Goal: Submit feedback/report problem

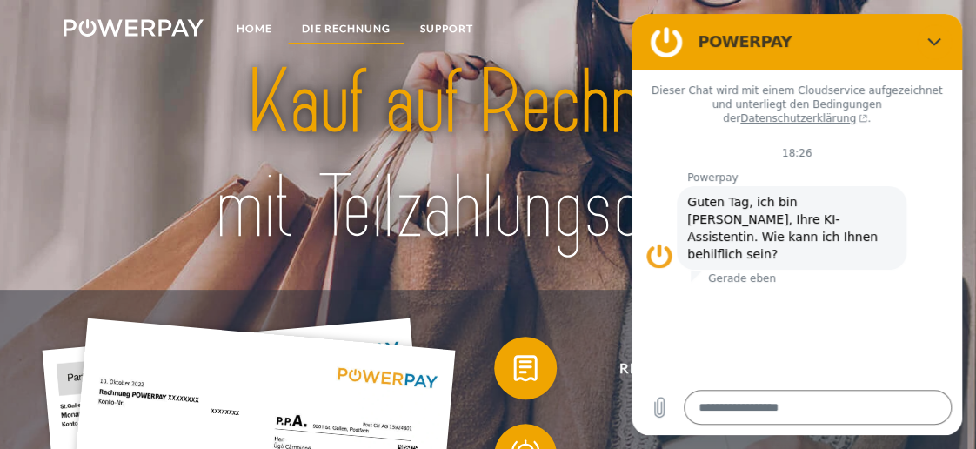
click at [347, 24] on link "DIE RECHNUNG" at bounding box center [346, 28] width 118 height 31
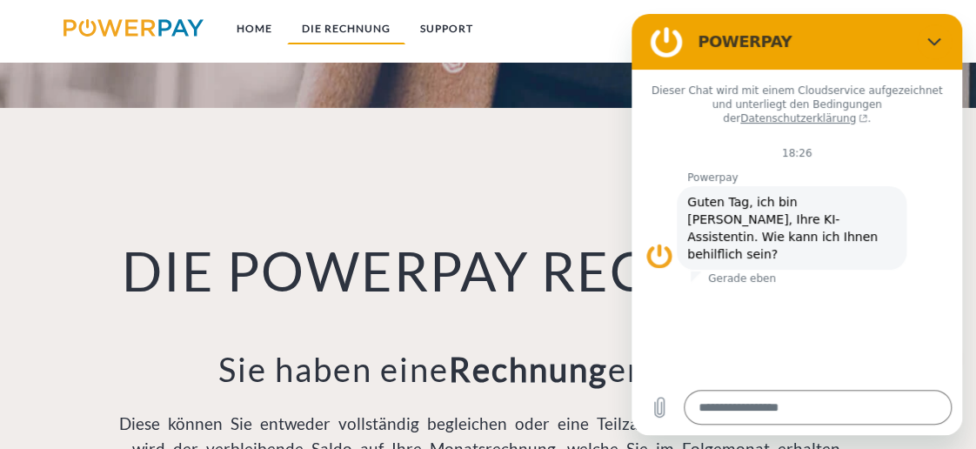
scroll to position [993, 0]
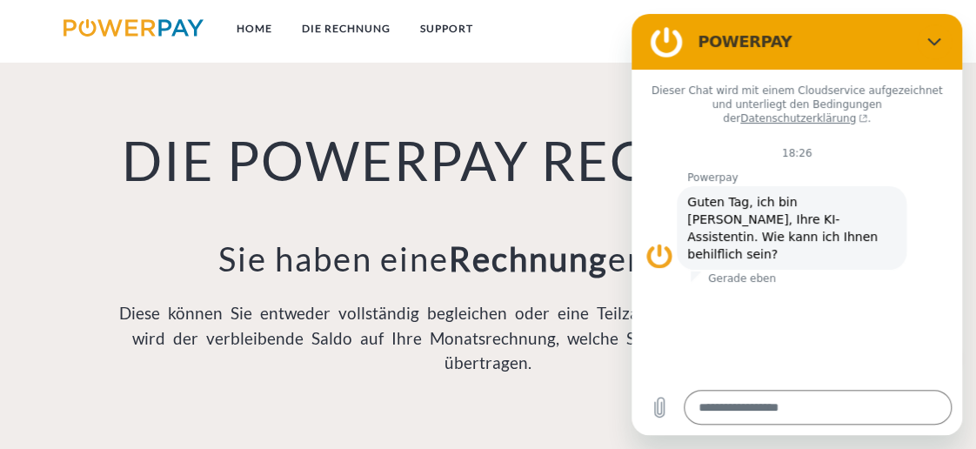
click at [497, 222] on div "DIE POWERPAY RECHNUNG Sie haben eine Rechnung erhalten? Diese können Sie entwed…" at bounding box center [487, 207] width 781 height 421
drag, startPoint x: 429, startPoint y: 240, endPoint x: 508, endPoint y: 235, distance: 79.3
click at [508, 235] on div "DIE POWERPAY RECHNUNG Sie haben eine Rechnung erhalten? Diese können Sie entwed…" at bounding box center [487, 207] width 781 height 421
click at [251, 24] on link "Home" at bounding box center [254, 28] width 65 height 31
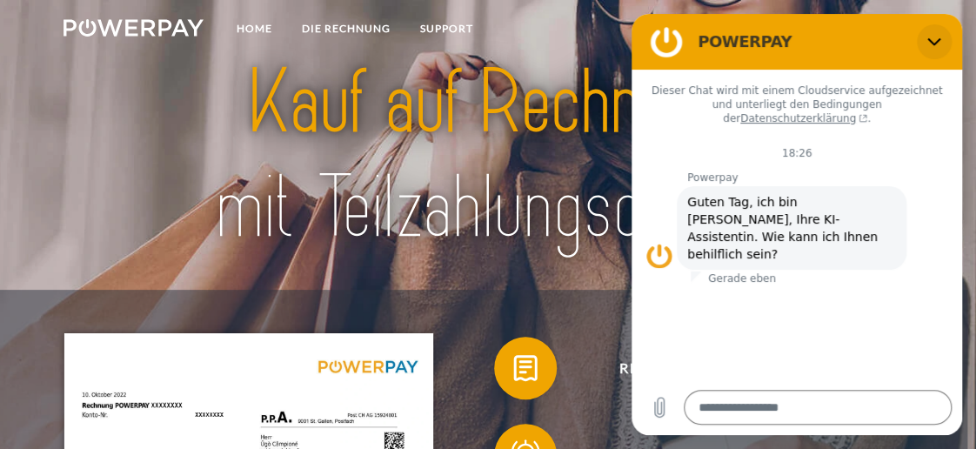
click at [932, 35] on icon "Schließen" at bounding box center [934, 42] width 14 height 14
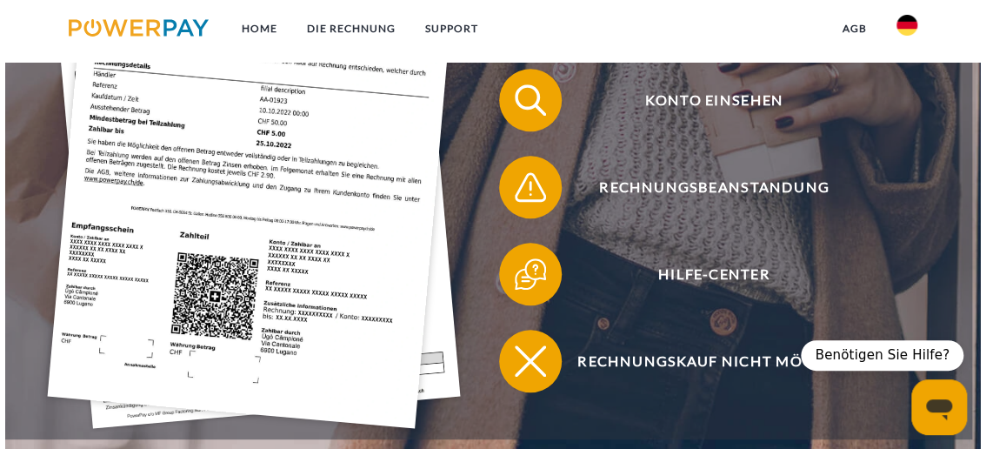
scroll to position [458, 0]
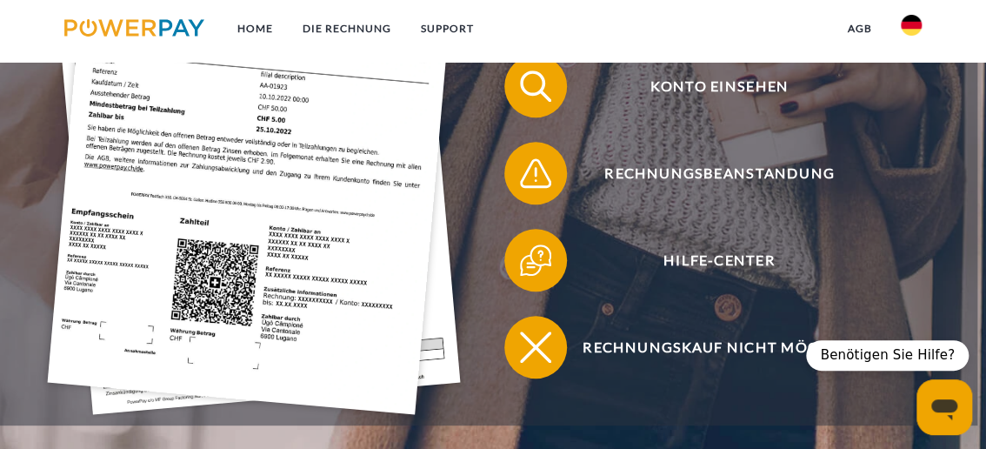
click at [926, 343] on div "Benötigen Sie Hilfe?" at bounding box center [887, 355] width 163 height 30
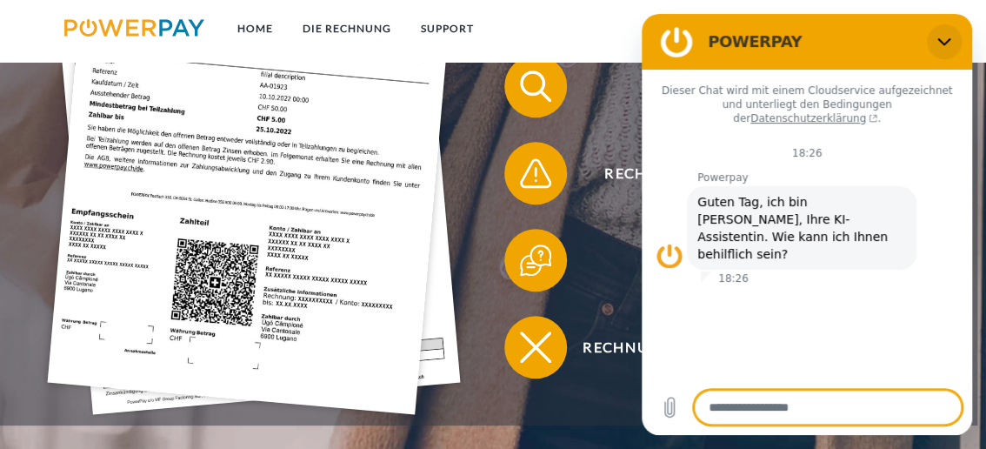
click at [943, 41] on icon "Schließen" at bounding box center [944, 42] width 14 height 14
type textarea "*"
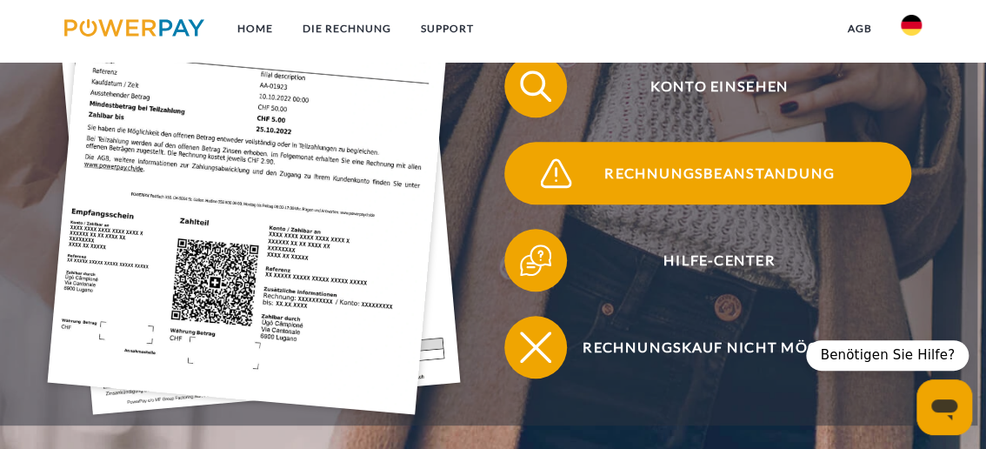
click at [757, 177] on span "Rechnungsbeanstandung" at bounding box center [719, 173] width 383 height 63
